Goal: Task Accomplishment & Management: Complete application form

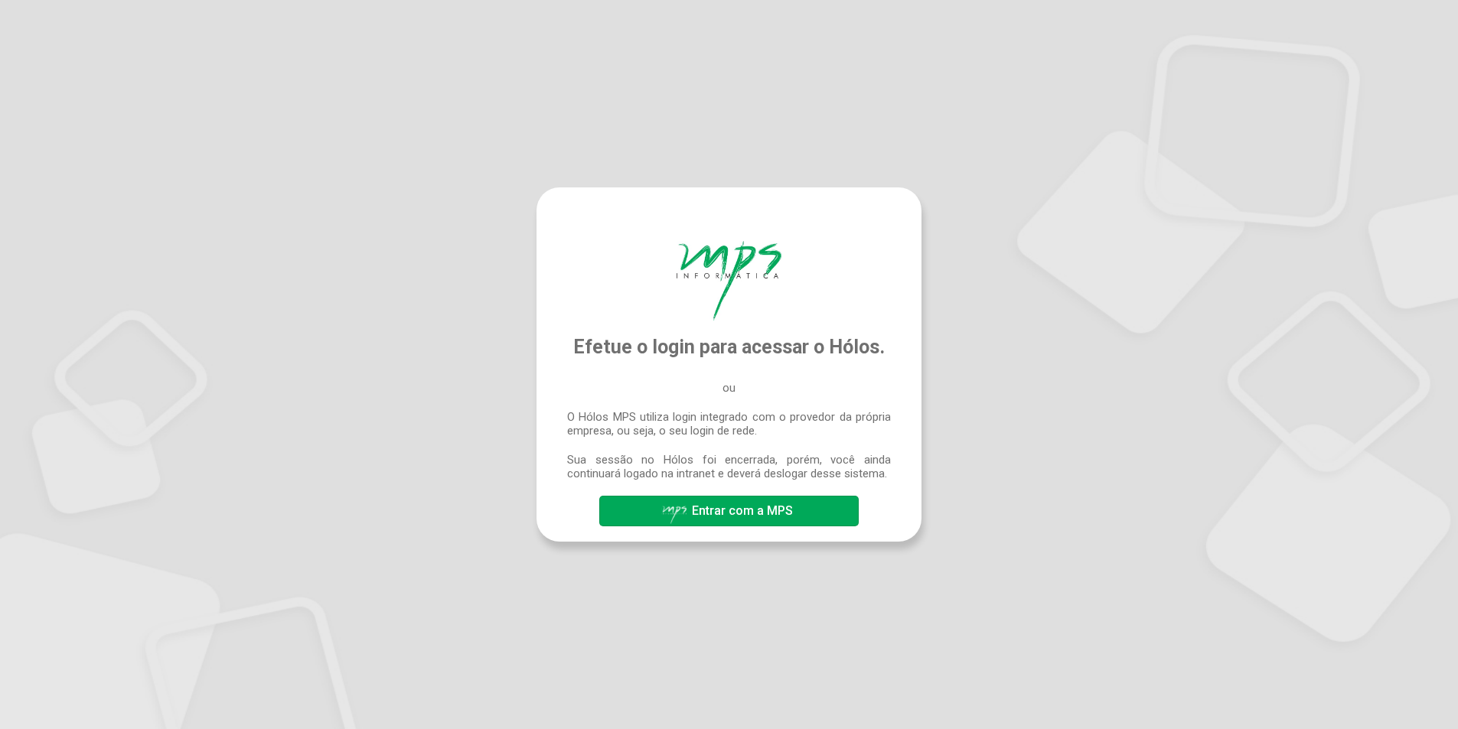
click at [720, 516] on span "Entrar com a MPS" at bounding box center [742, 510] width 101 height 15
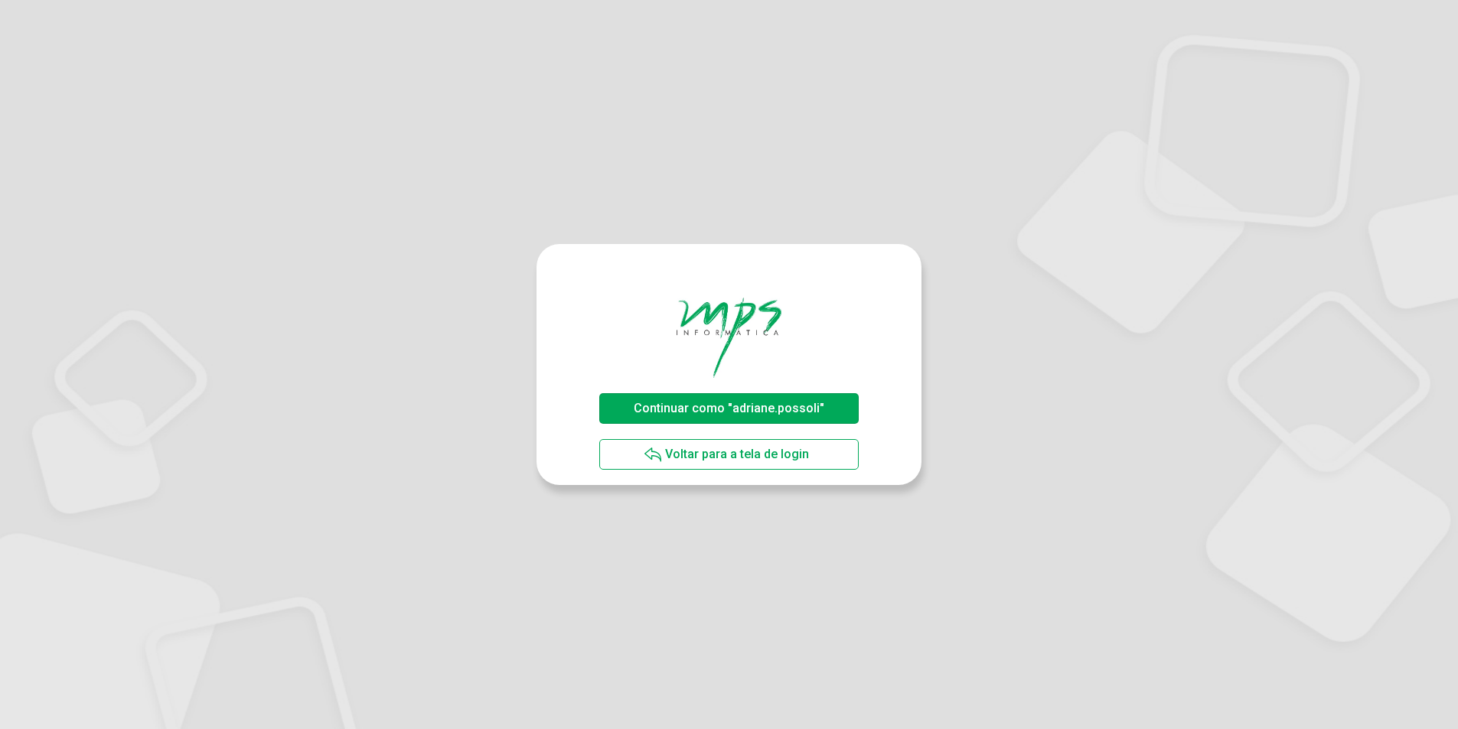
click at [722, 410] on span "Continuar como "adriane.possoli"" at bounding box center [729, 408] width 191 height 15
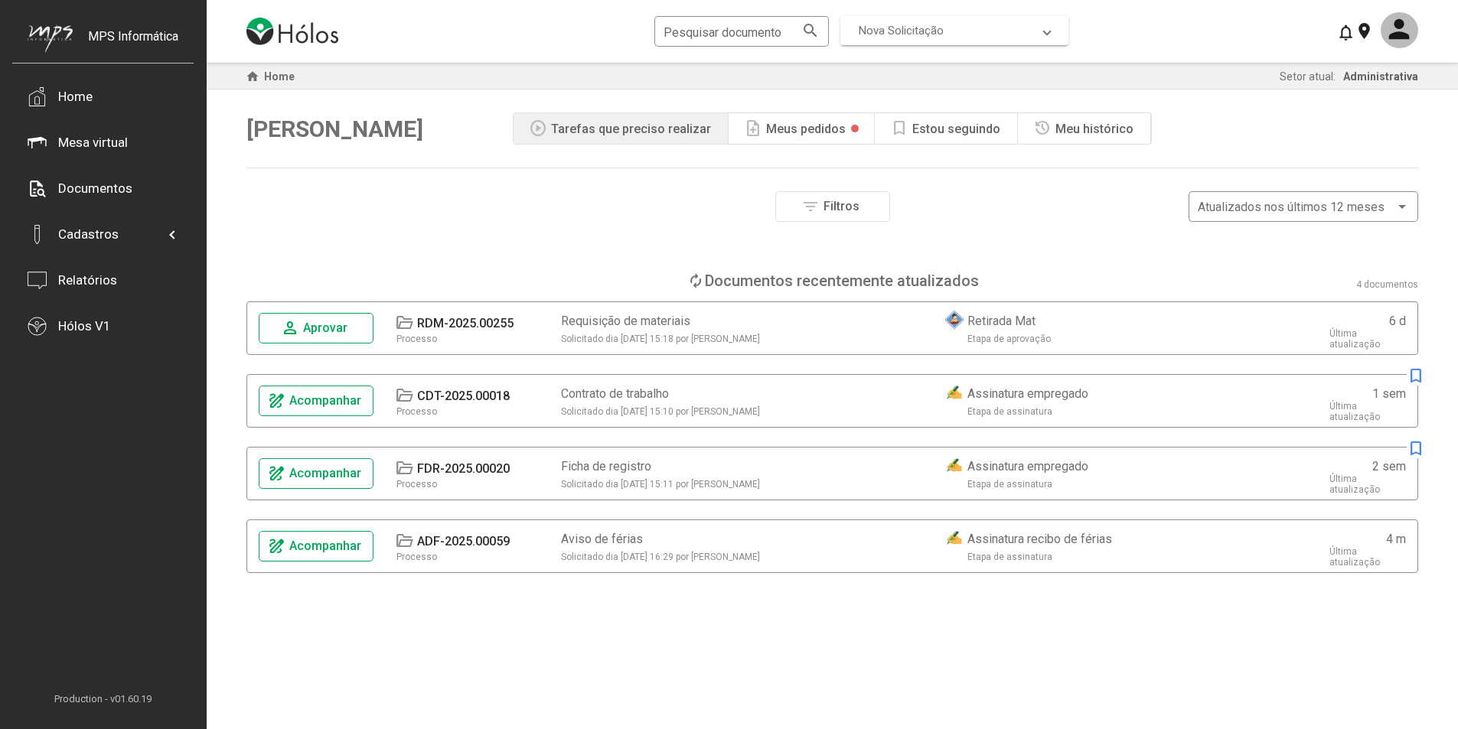
click at [1047, 26] on span at bounding box center [1047, 31] width 6 height 14
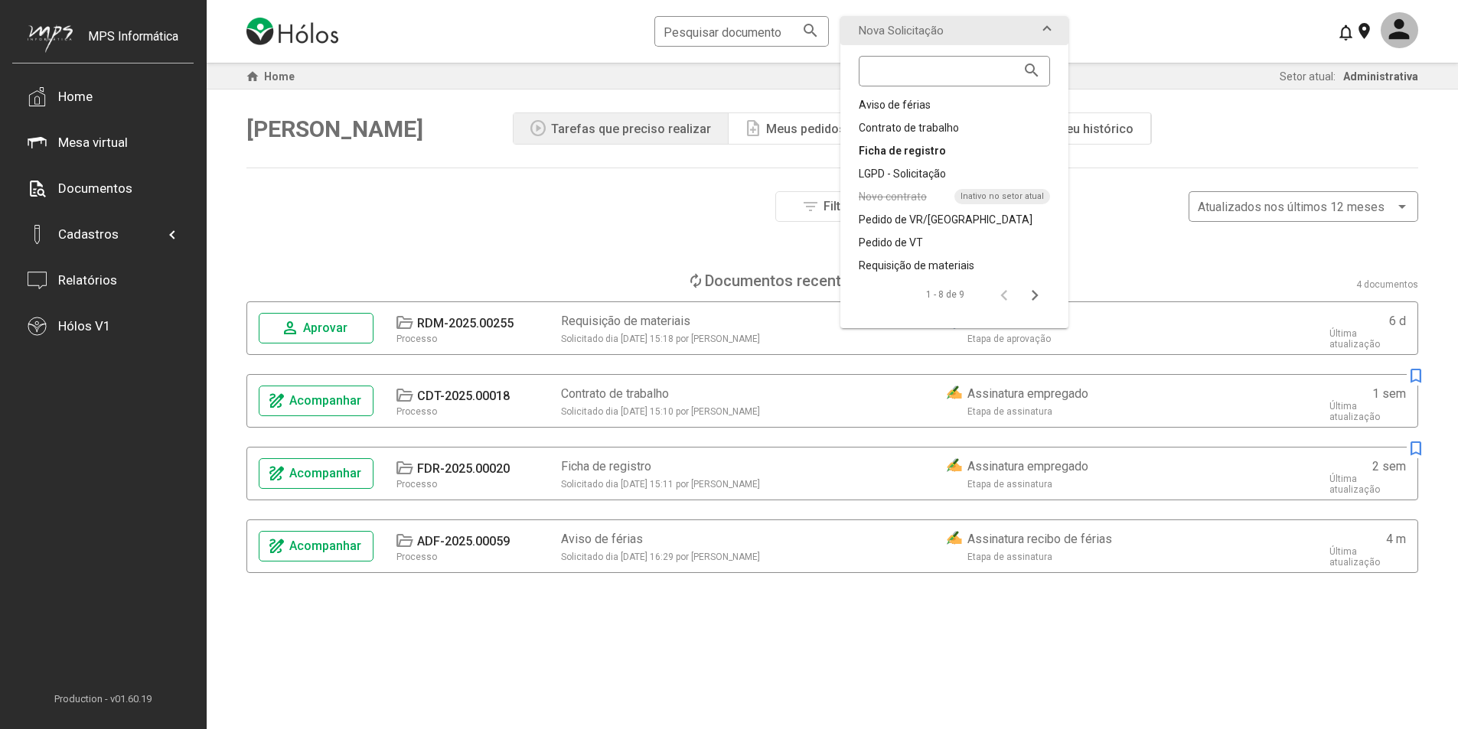
click at [916, 155] on div "Ficha de registro" at bounding box center [953, 150] width 191 height 15
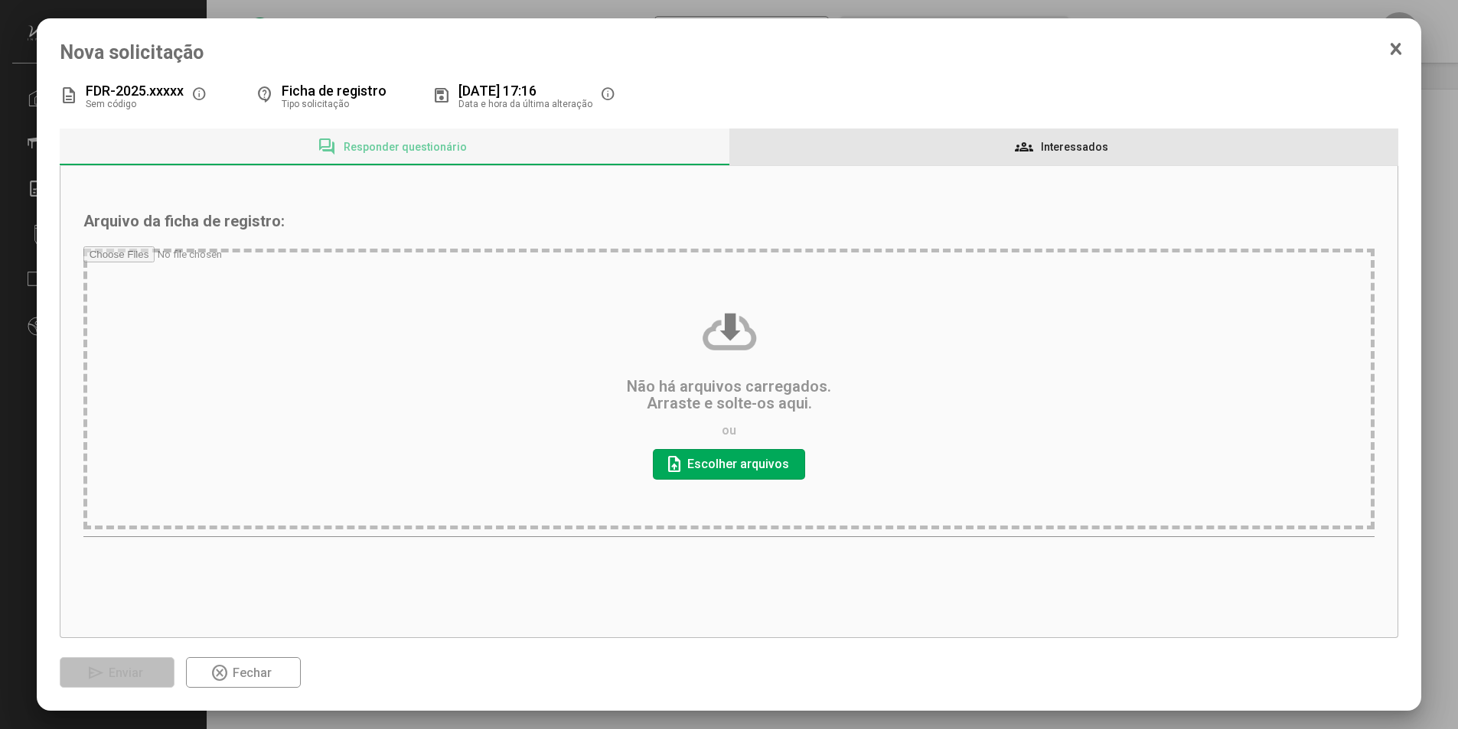
click at [1085, 147] on span "Interessados" at bounding box center [1074, 147] width 67 height 12
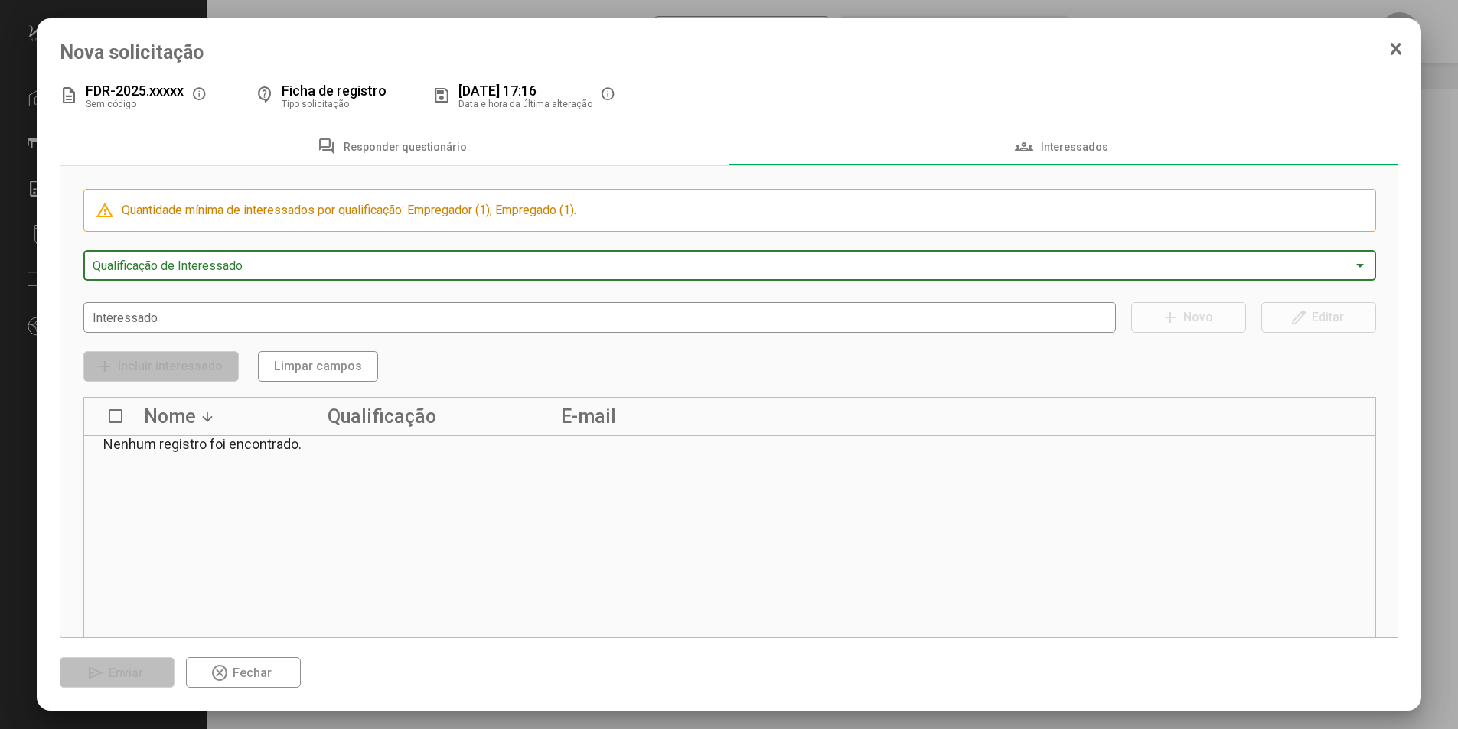
click at [1353, 267] on div at bounding box center [1360, 265] width 14 height 12
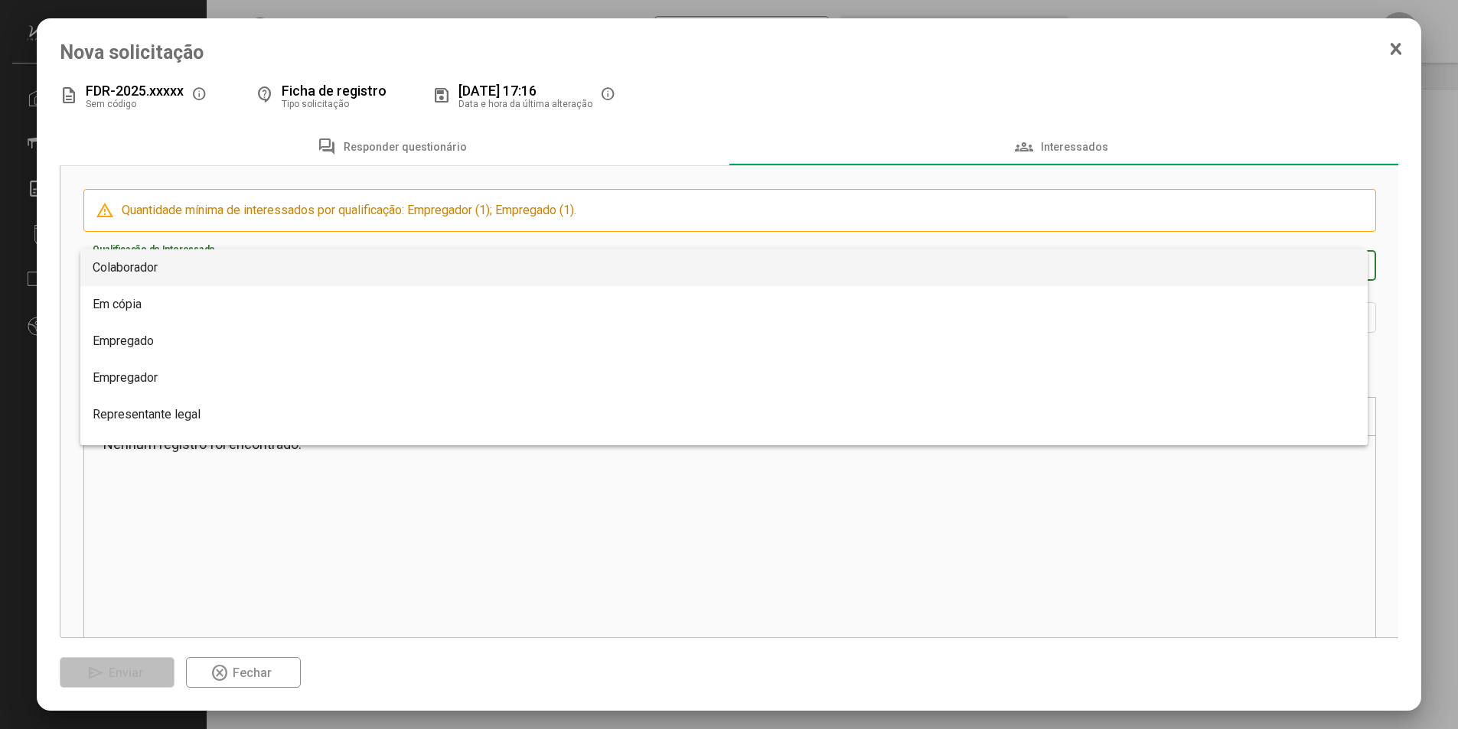
click at [148, 269] on span "Colaborador" at bounding box center [125, 267] width 65 height 15
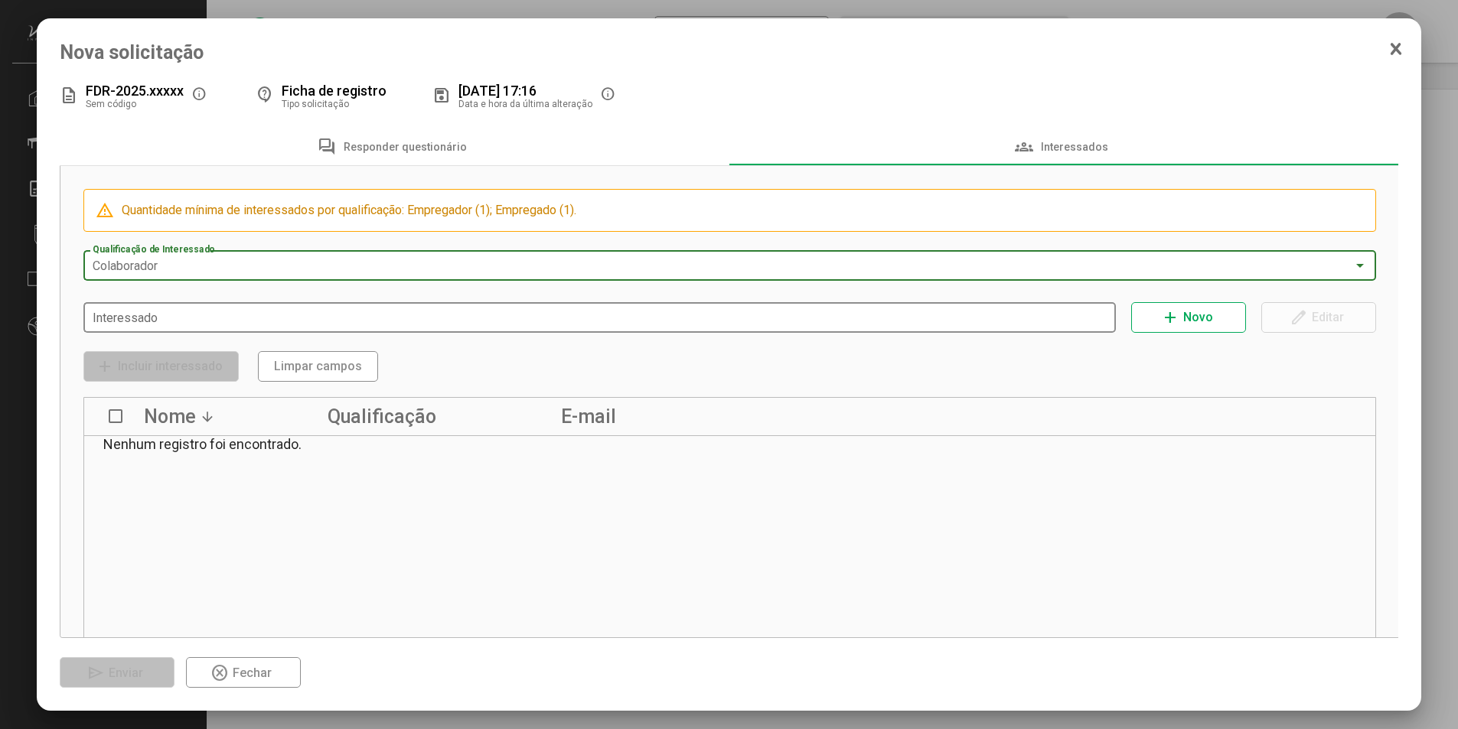
click at [187, 318] on input "Interessado" at bounding box center [600, 318] width 1015 height 14
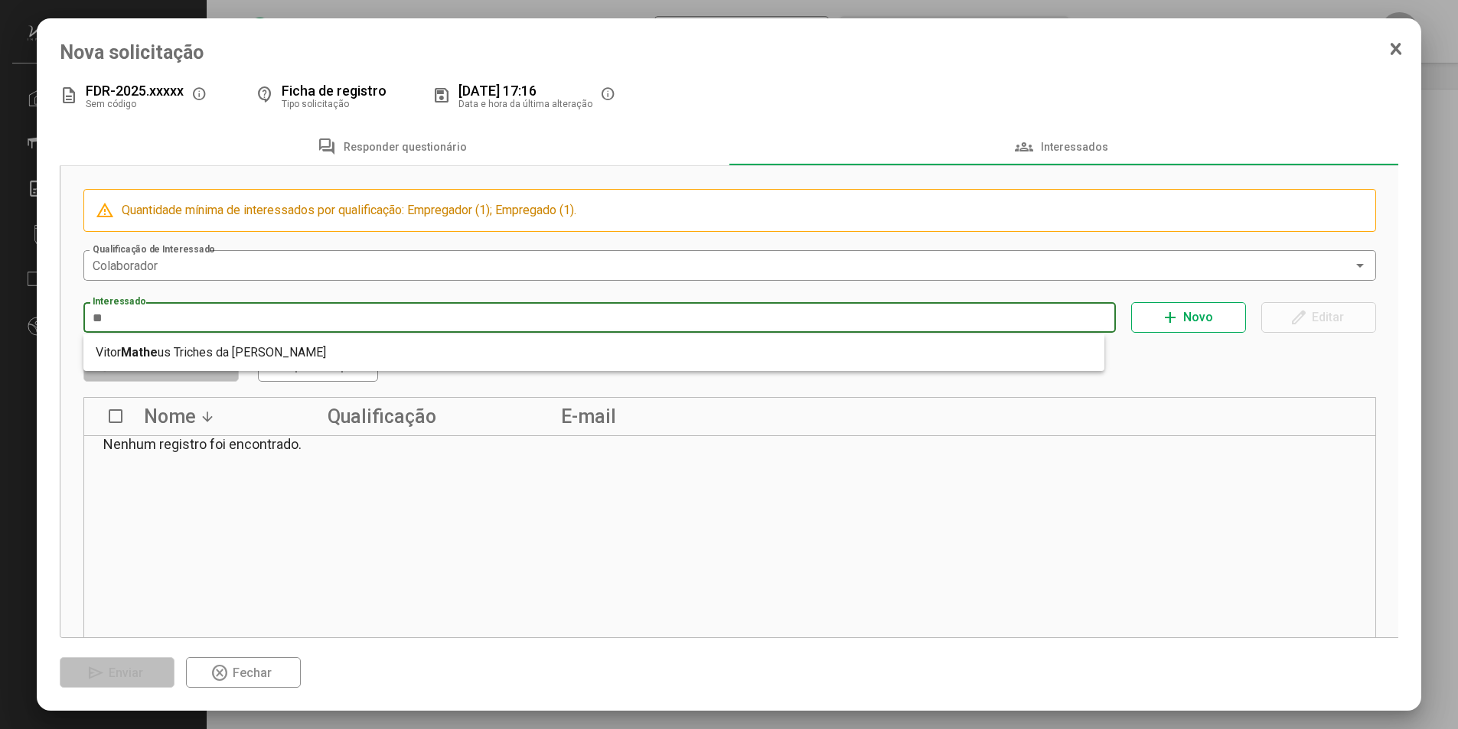
type input "*"
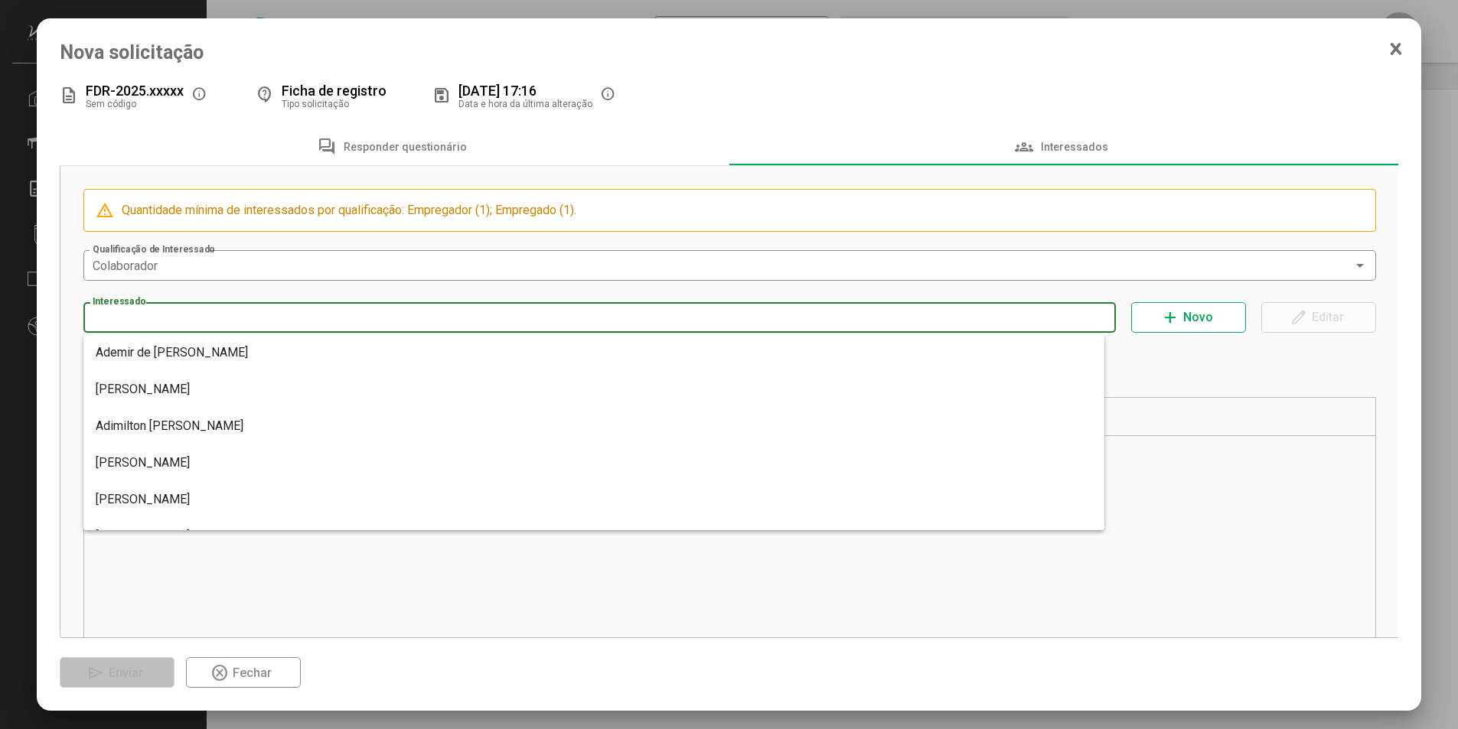
click at [1396, 47] on icon at bounding box center [1396, 49] width 8 height 10
